Goal: Communication & Community: Answer question/provide support

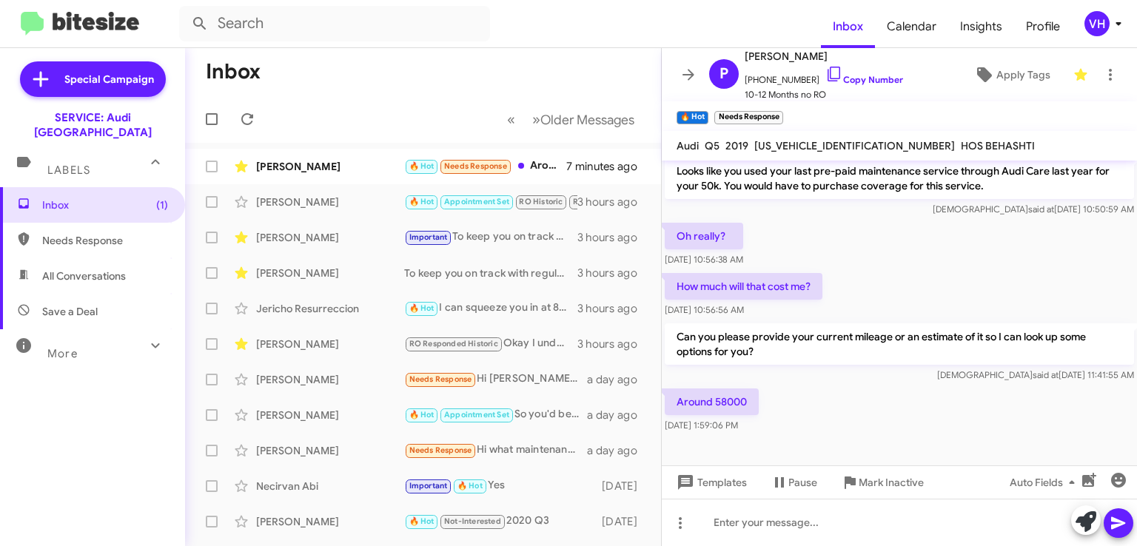
scroll to position [683, 0]
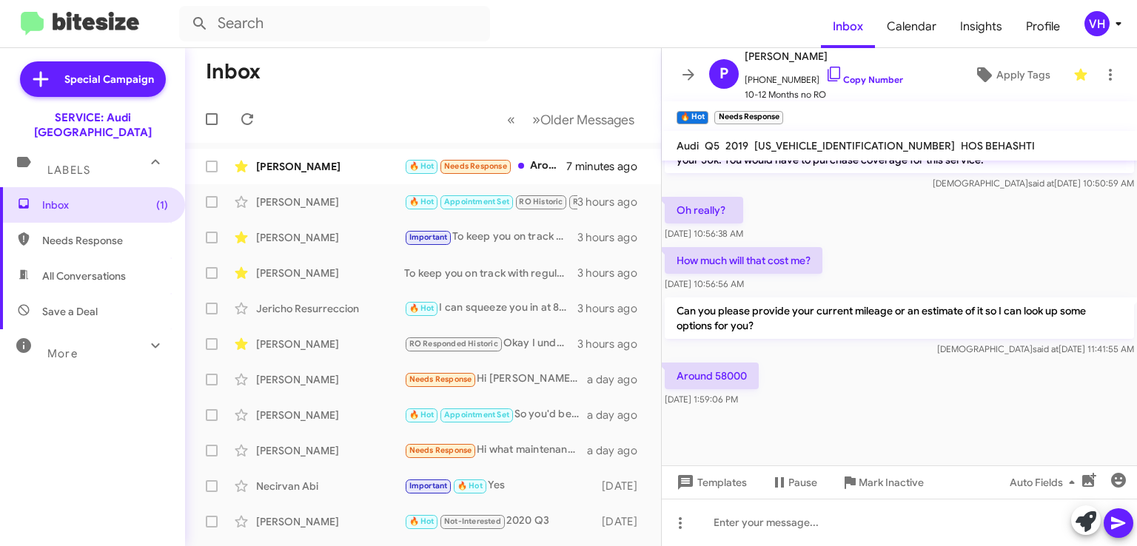
click at [812, 146] on span "[US_VEHICLE_IDENTIFICATION_NUMBER]" at bounding box center [855, 145] width 201 height 13
copy span "[US_VEHICLE_IDENTIFICATION_NUMBER]"
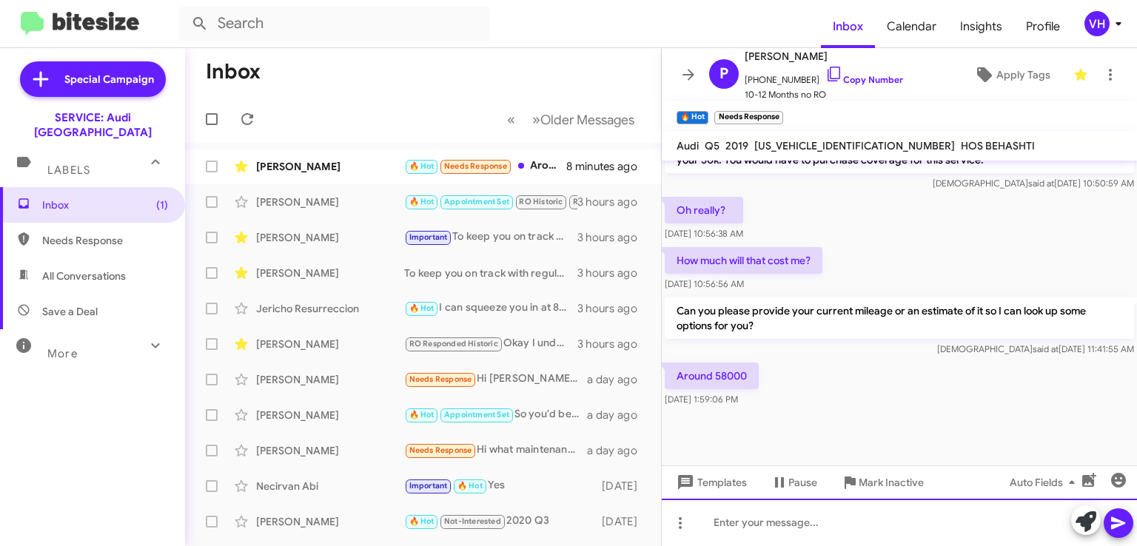
click at [940, 514] on div at bounding box center [899, 522] width 475 height 47
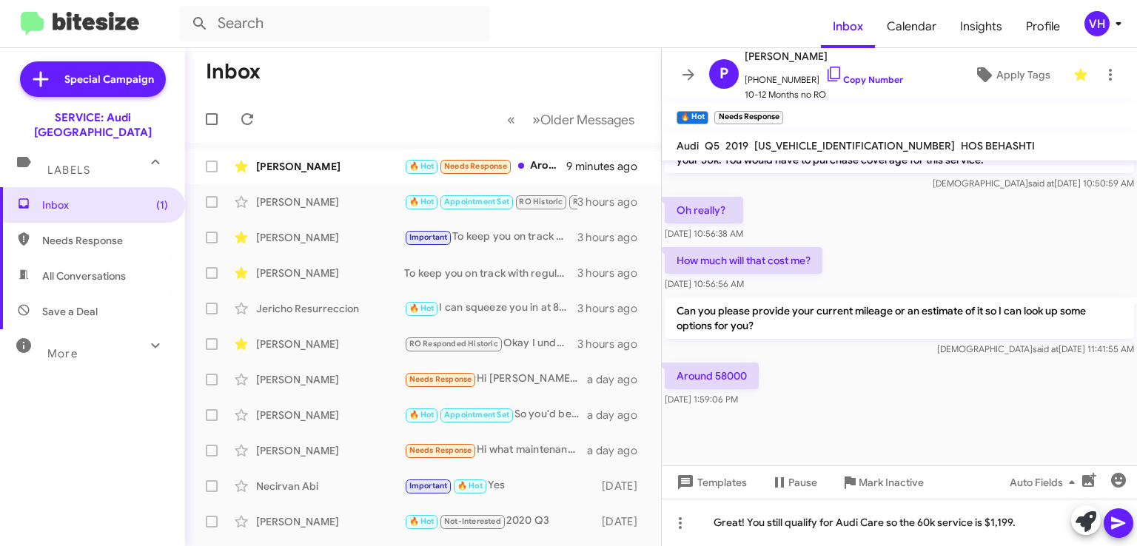
click at [837, 142] on span "[US_VEHICLE_IDENTIFICATION_NUMBER]" at bounding box center [855, 145] width 201 height 13
click at [838, 142] on span "[US_VEHICLE_IDENTIFICATION_NUMBER]" at bounding box center [855, 145] width 201 height 13
copy span "[US_VEHICLE_IDENTIFICATION_NUMBER]"
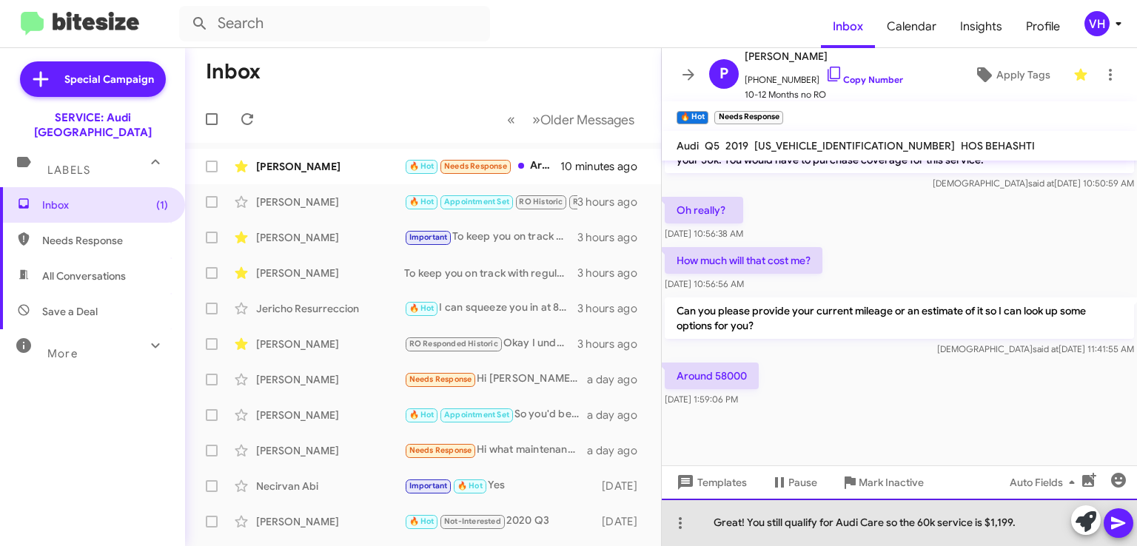
click at [1040, 525] on div "Great! You still qualify for Audi Care so the 60k service is $1,199." at bounding box center [899, 522] width 475 height 47
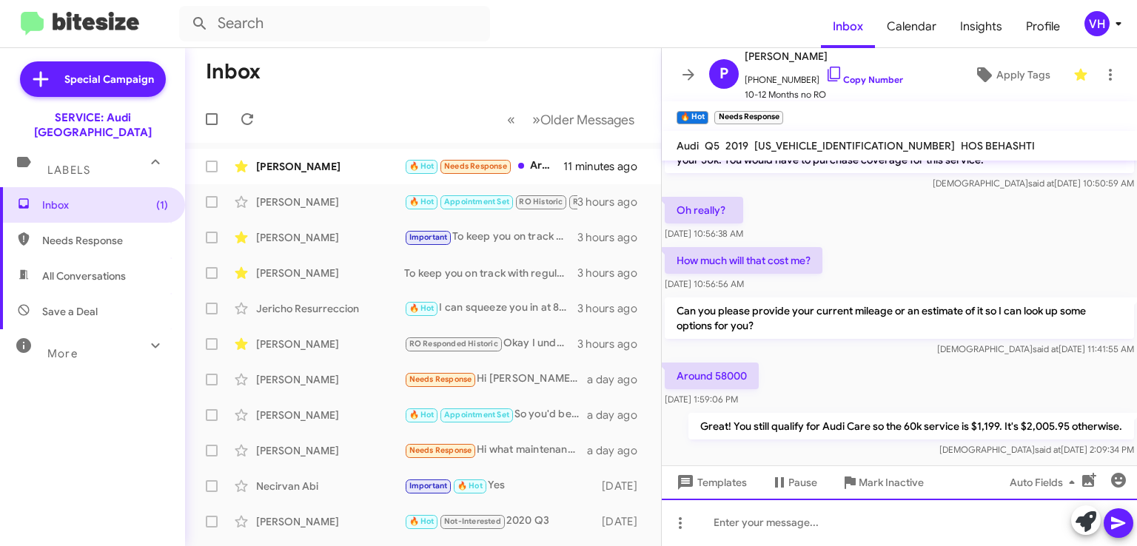
scroll to position [738, 0]
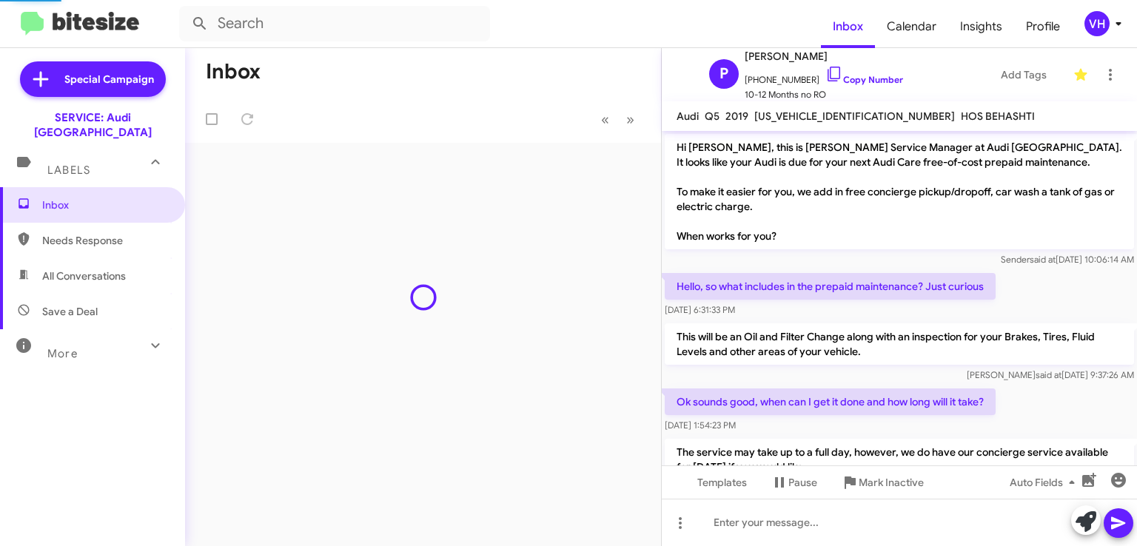
scroll to position [708, 0]
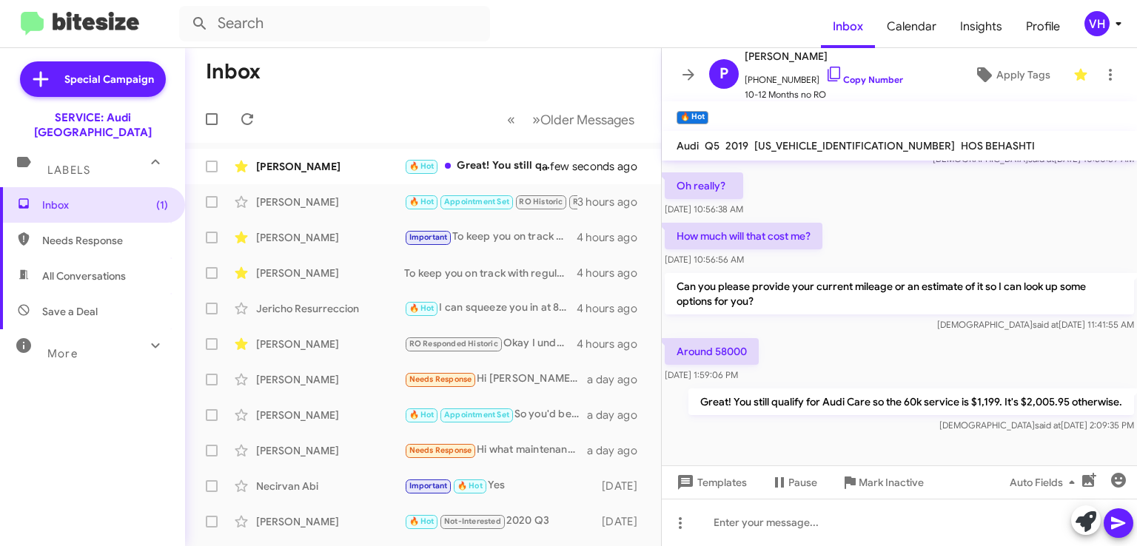
click at [302, 175] on div "[PERSON_NAME] 🔥 Hot Great! You still qualify for Audi Care so the 60k service i…" at bounding box center [423, 167] width 452 height 30
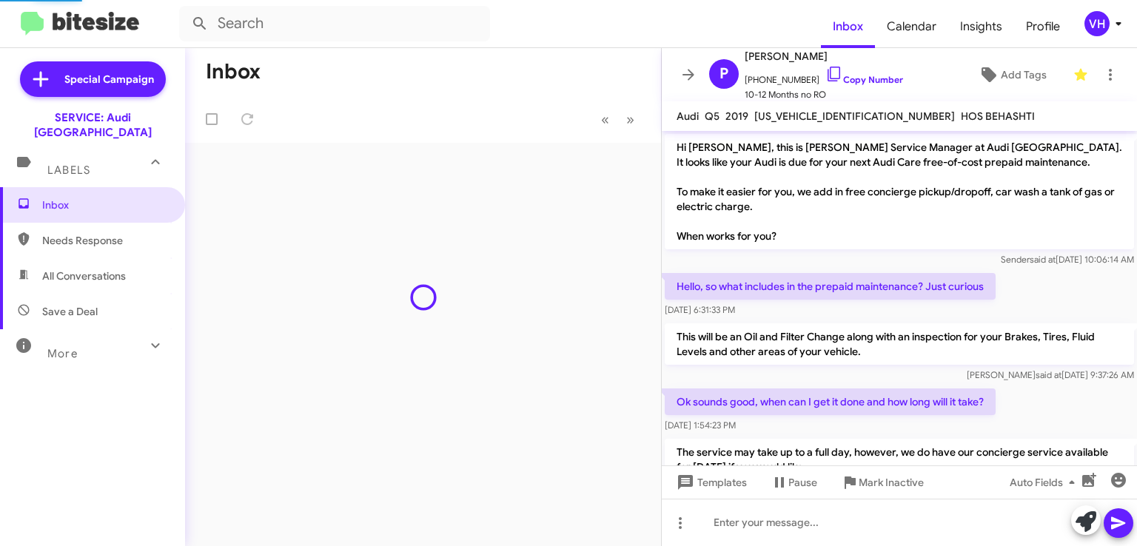
scroll to position [678, 0]
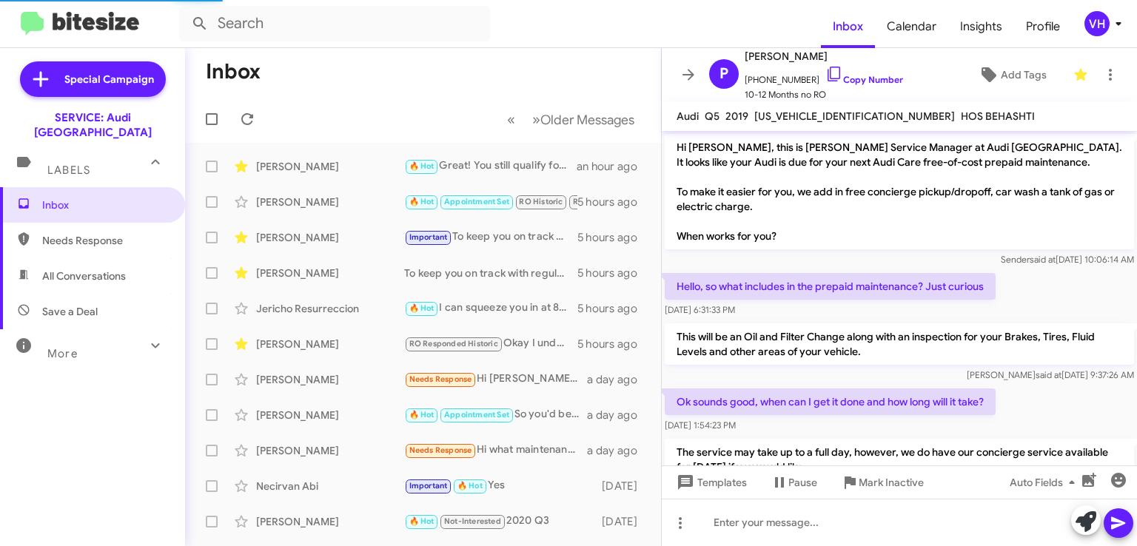
scroll to position [708, 0]
